Goal: Task Accomplishment & Management: Complete application form

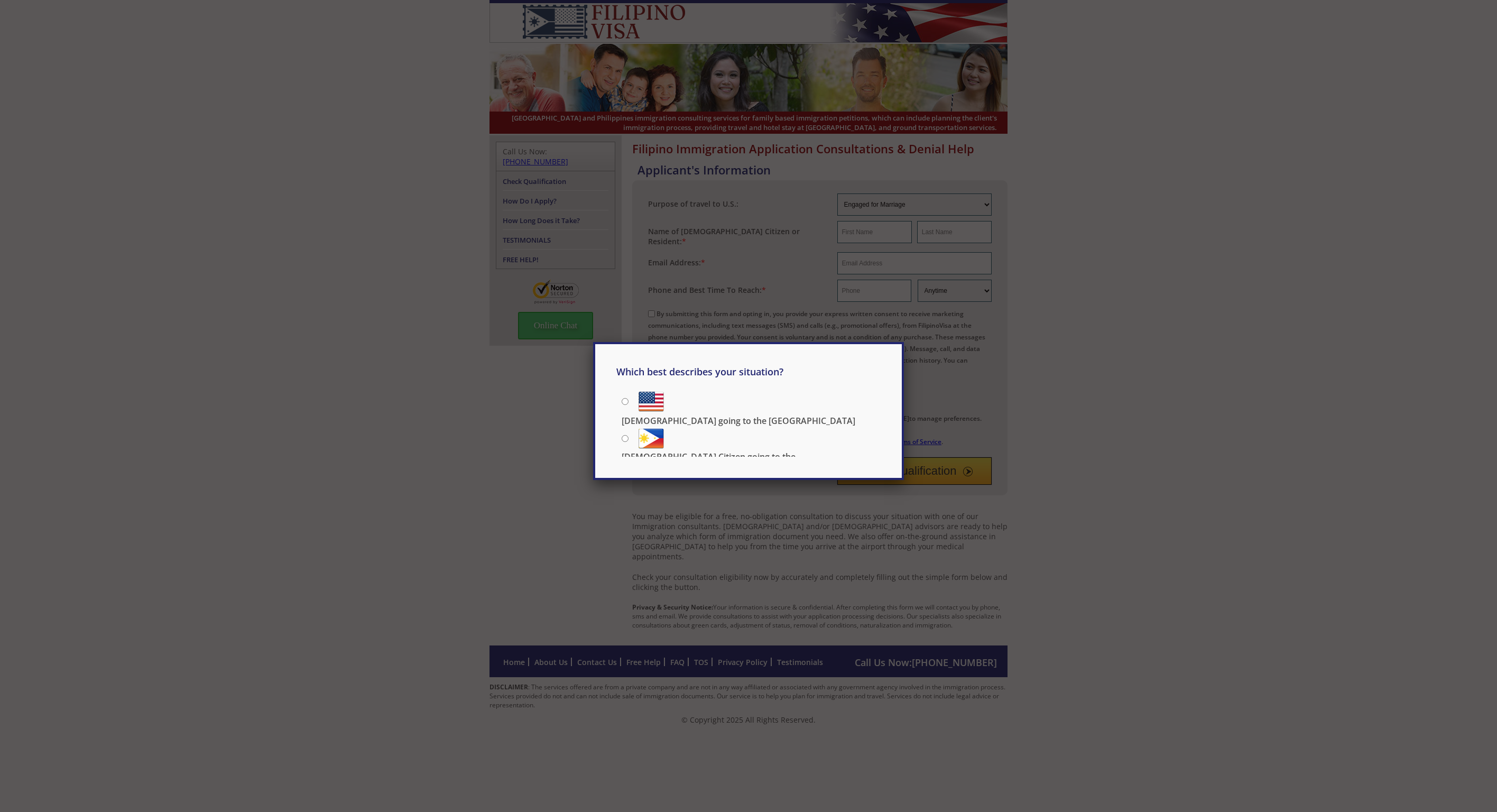
click at [696, 450] on p "[DEMOGRAPHIC_DATA] Citizen going to the [DEMOGRAPHIC_DATA]" at bounding box center [751, 462] width 259 height 24
click at [628, 436] on input "[DEMOGRAPHIC_DATA] Citizen going to the [DEMOGRAPHIC_DATA]" at bounding box center [625, 438] width 7 height 7
radio input "true"
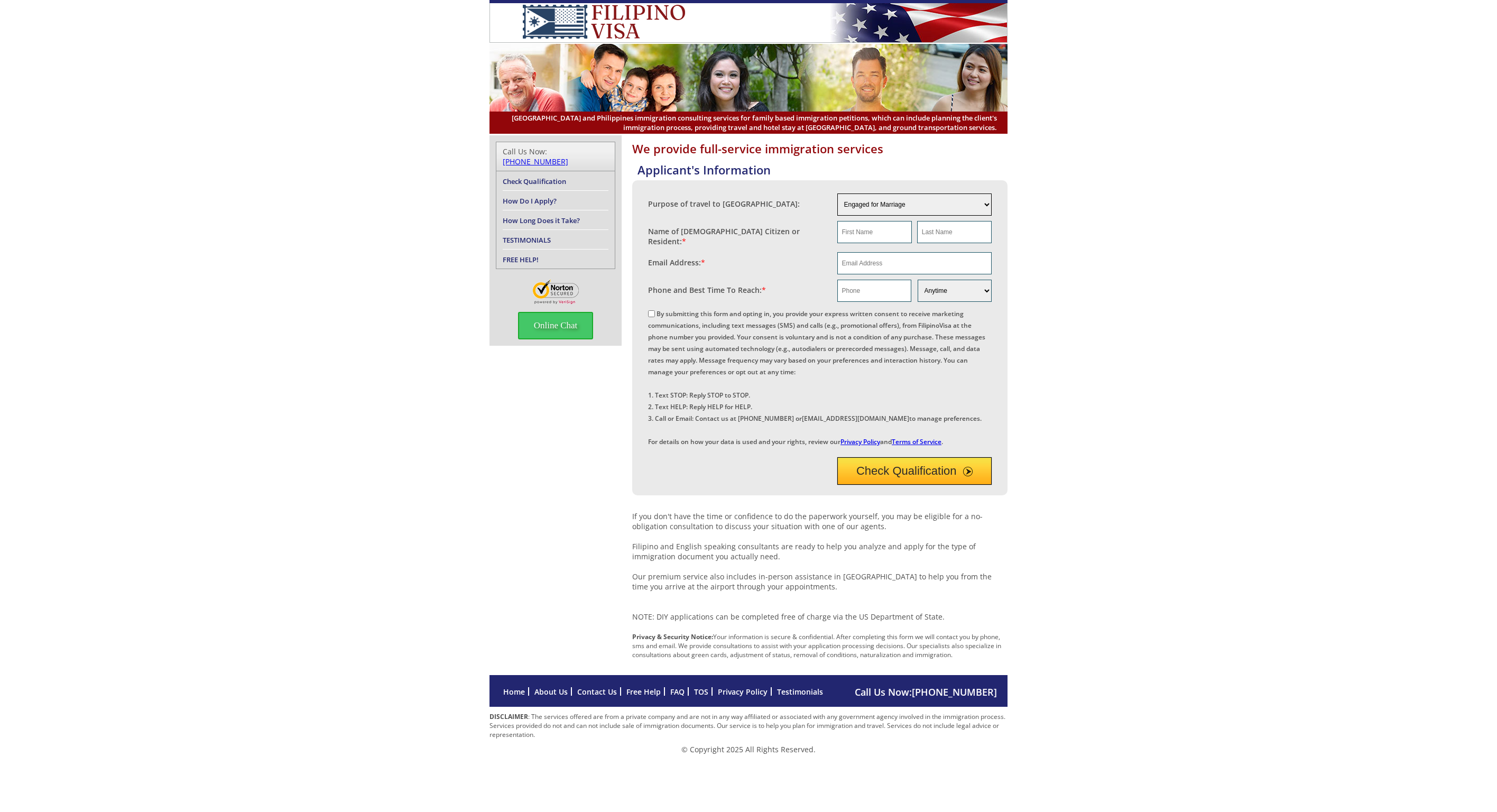
click at [941, 208] on select "Engaged for Marriage Already Married to U.S. Citizen / Resident For Short Term …" at bounding box center [915, 204] width 155 height 22
select select "4"
click at [837, 193] on select "Engaged for Marriage Already Married to U.S. Citizen / Resident For Short Term …" at bounding box center [915, 204] width 155 height 22
